Goal: Navigation & Orientation: Find specific page/section

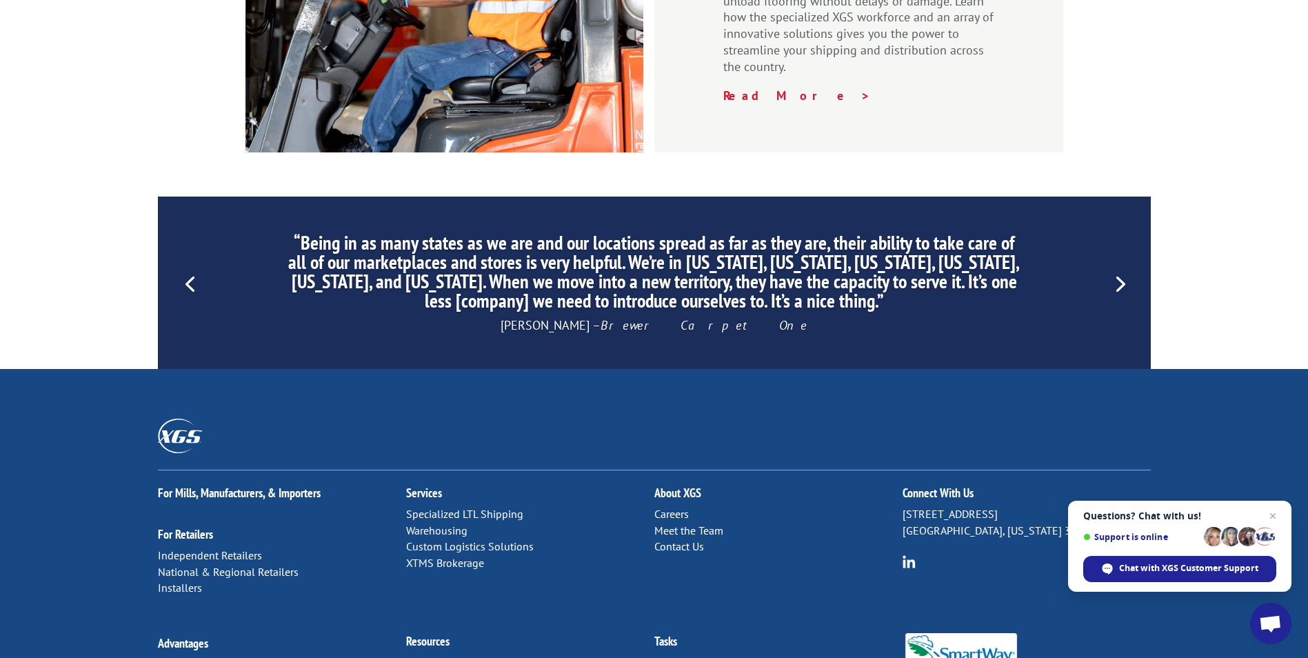
scroll to position [2072, 0]
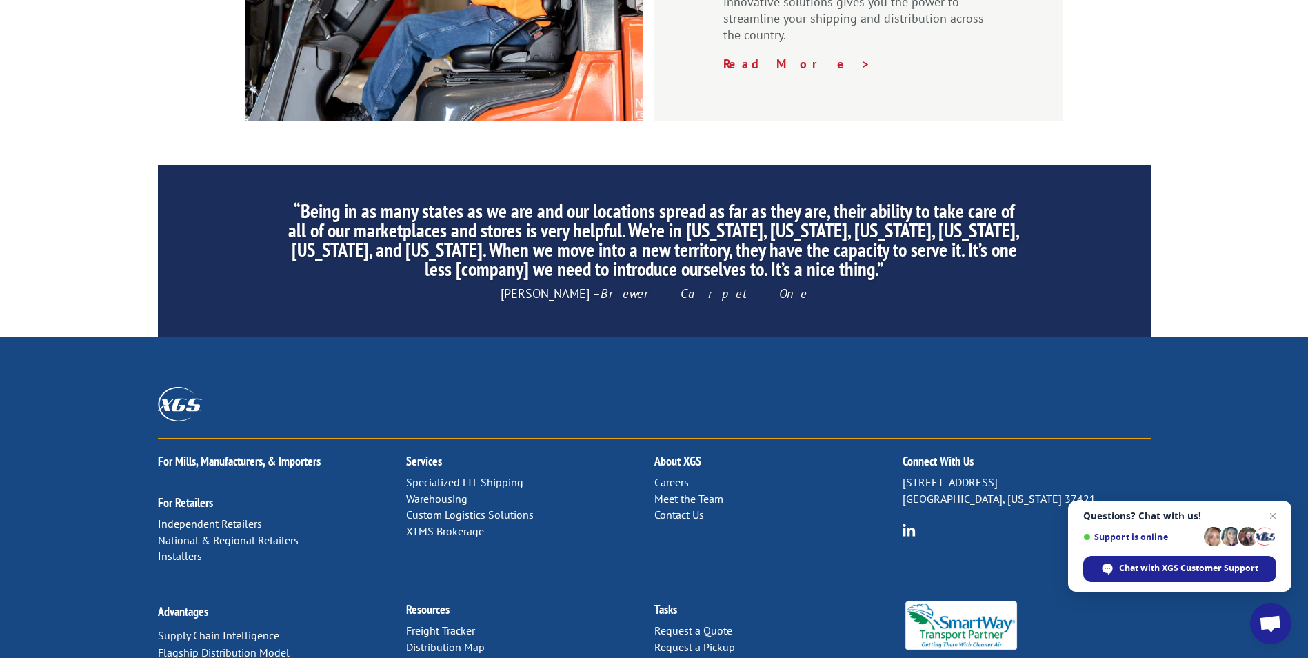
click at [451, 640] on link "Distribution Map" at bounding box center [445, 647] width 79 height 14
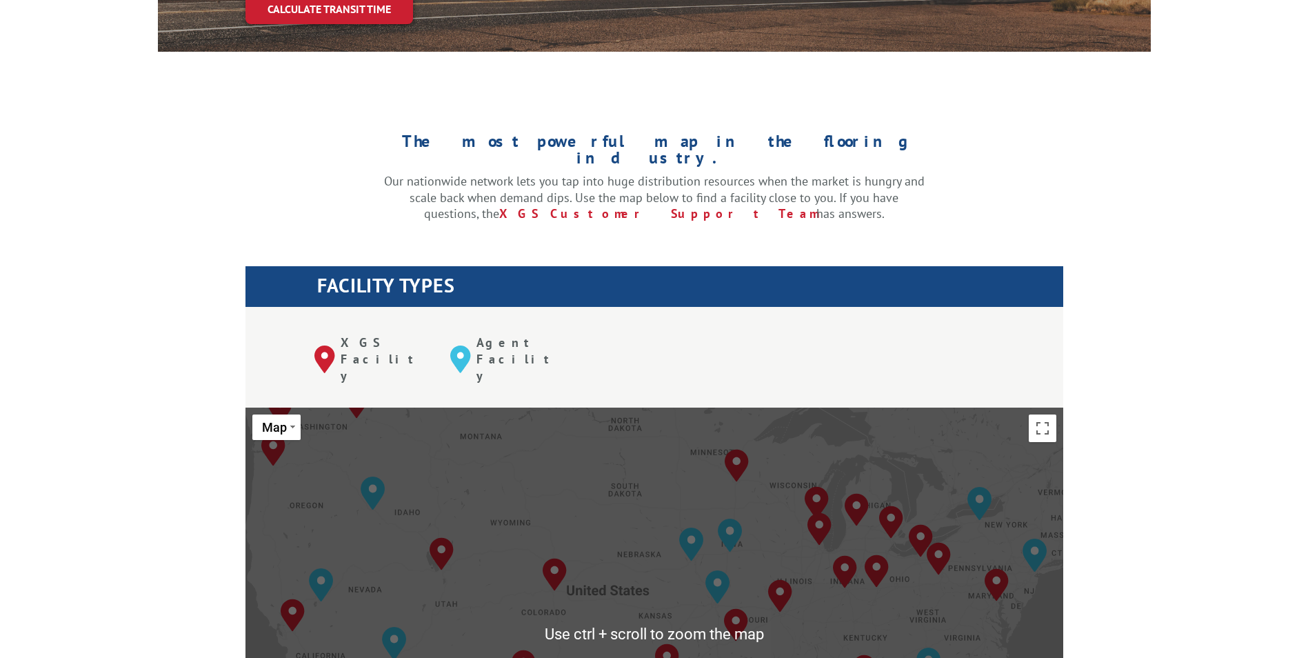
scroll to position [414, 0]
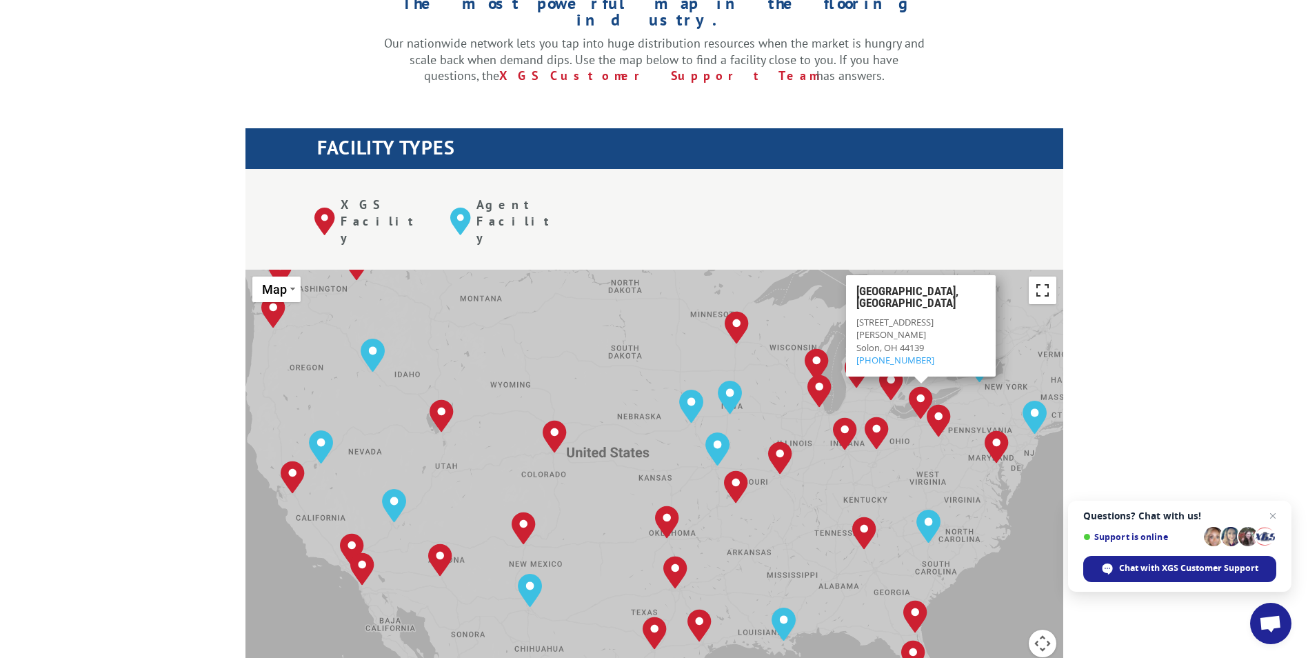
click at [1032, 277] on button "Toggle fullscreen view" at bounding box center [1043, 291] width 28 height 28
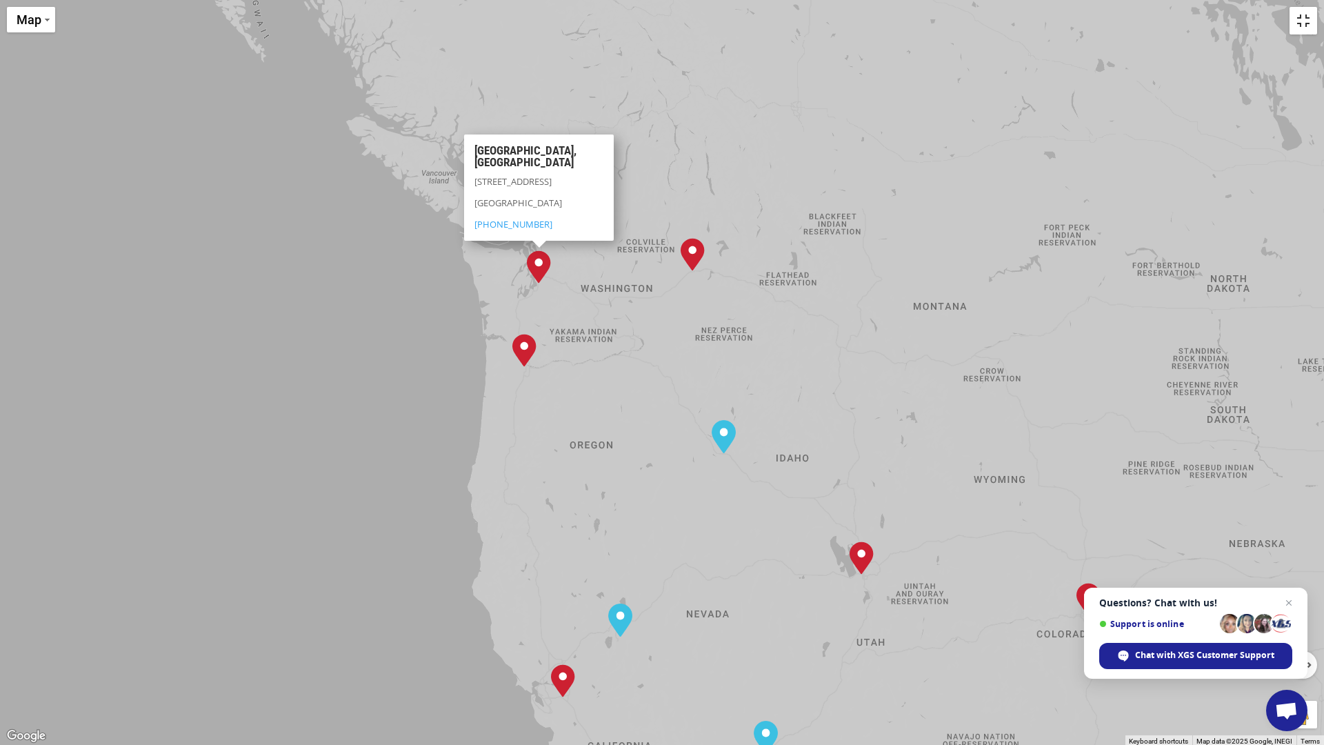
click at [1308, 23] on button "Toggle fullscreen view" at bounding box center [1304, 21] width 28 height 28
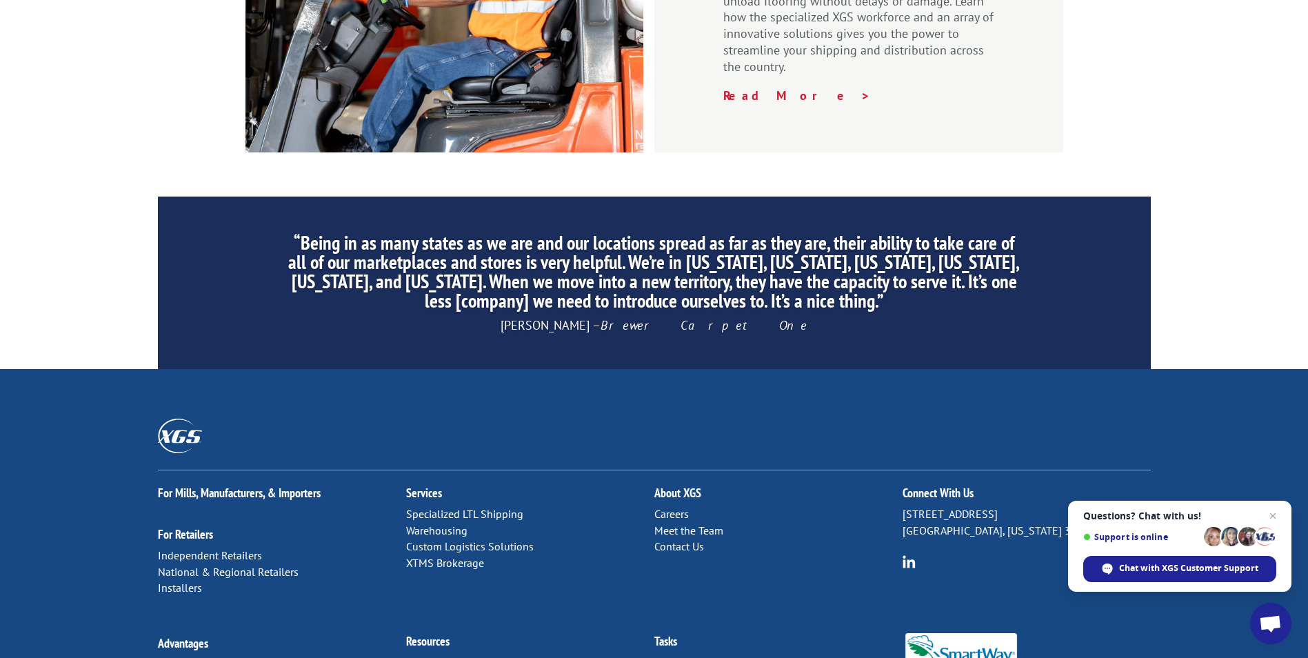
scroll to position [2072, 0]
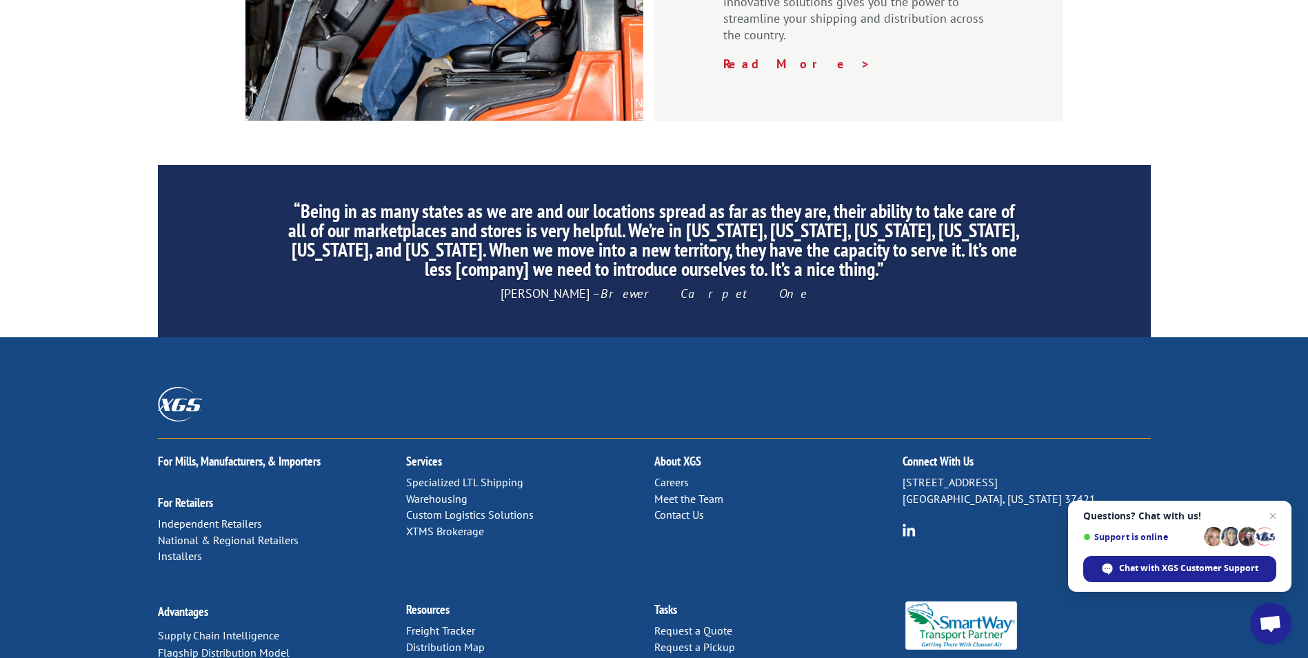
click at [463, 640] on link "Distribution Map" at bounding box center [445, 647] width 79 height 14
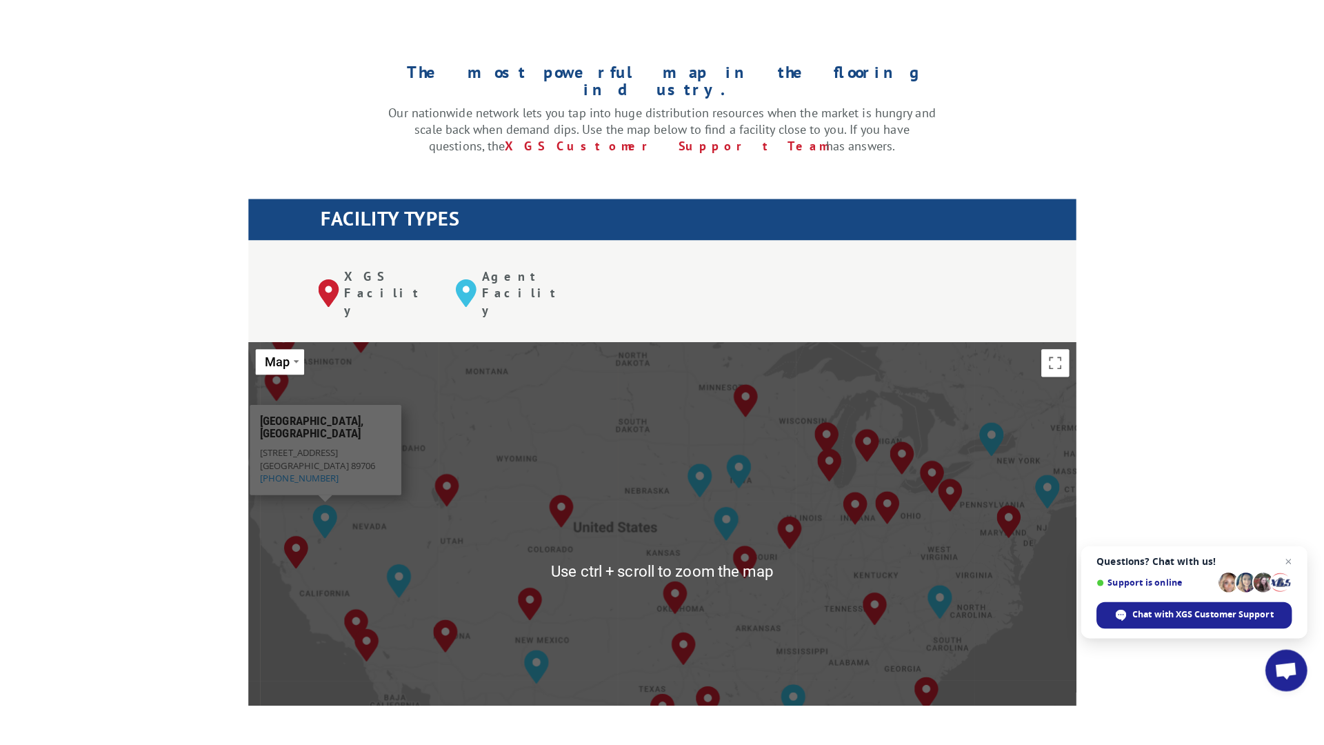
scroll to position [483, 0]
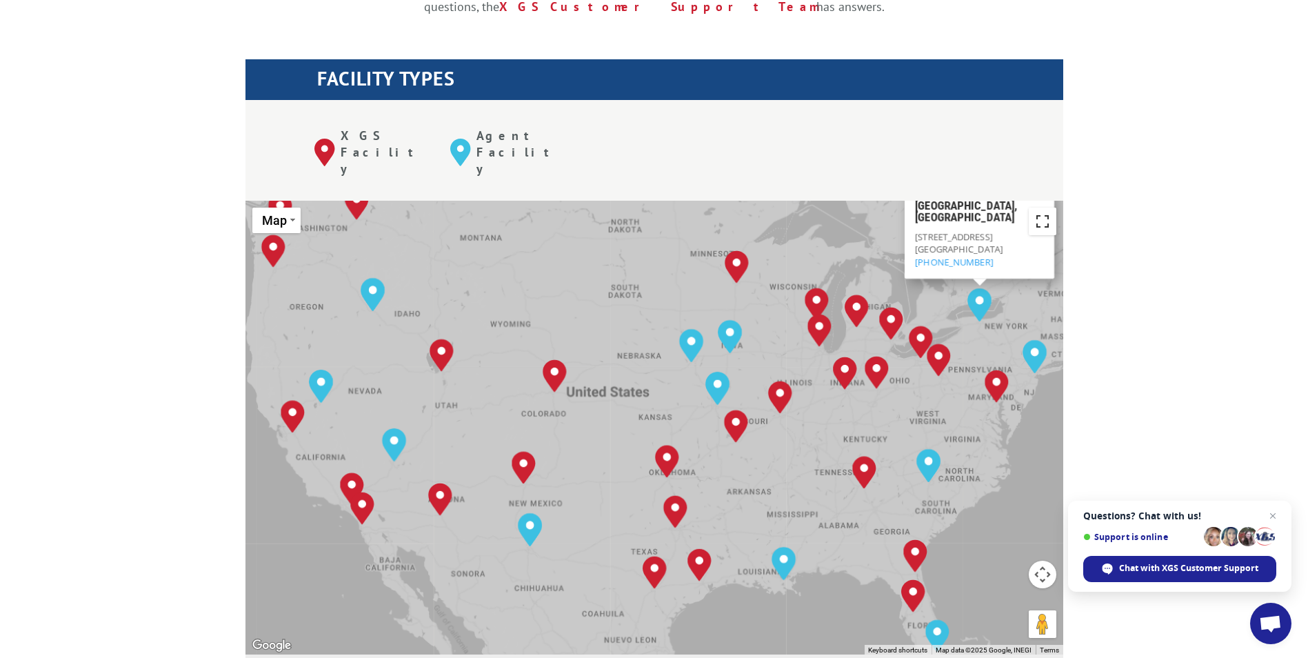
click at [1040, 208] on button "Toggle fullscreen view" at bounding box center [1043, 222] width 28 height 28
